Goal: Task Accomplishment & Management: Use online tool/utility

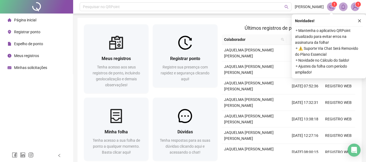
click at [27, 30] on span "Registrar ponto" at bounding box center [27, 32] width 26 height 4
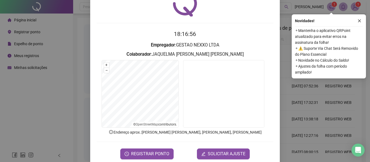
scroll to position [37, 0]
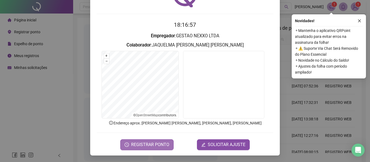
click at [150, 145] on span "REGISTRAR PONTO" at bounding box center [150, 145] width 38 height 6
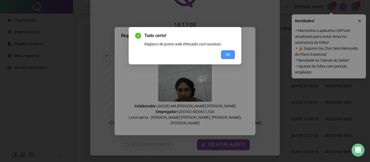
click at [226, 54] on span "OK" at bounding box center [227, 55] width 5 height 6
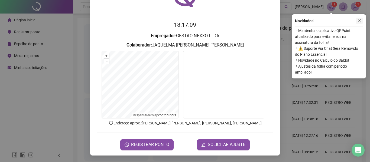
click at [359, 21] on icon "close" at bounding box center [359, 20] width 3 height 3
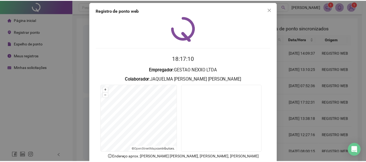
scroll to position [0, 0]
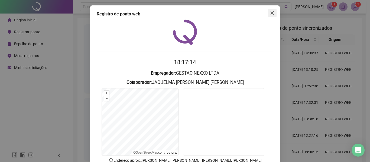
click at [270, 13] on icon "close" at bounding box center [272, 13] width 4 height 4
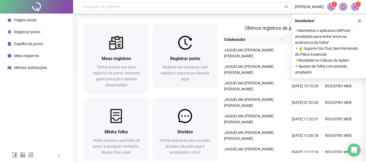
click at [20, 55] on span "Meus registros" at bounding box center [26, 56] width 25 height 4
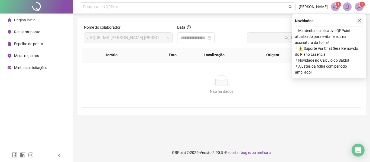
click at [358, 19] on button "button" at bounding box center [359, 21] width 6 height 6
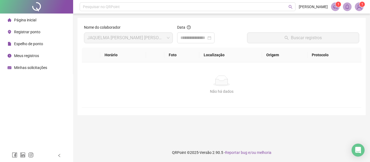
click at [21, 56] on span "Meus registros" at bounding box center [26, 56] width 25 height 4
click at [211, 39] on div at bounding box center [195, 38] width 31 height 6
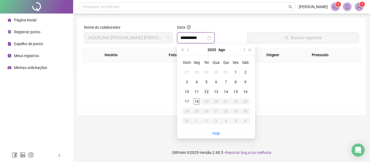
type input "**********"
click at [195, 102] on div "18" at bounding box center [196, 101] width 6 height 6
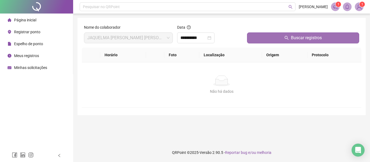
click at [305, 38] on span "Buscar registros" at bounding box center [306, 38] width 31 height 6
